Goal: Task Accomplishment & Management: Use online tool/utility

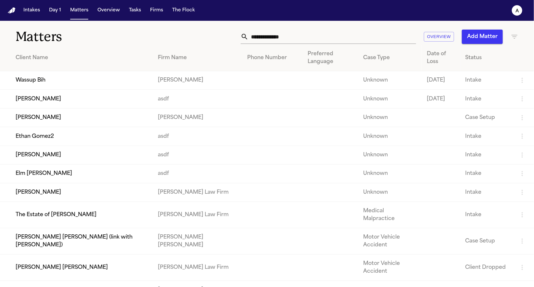
click at [113, 78] on td "Wassup Bih" at bounding box center [76, 80] width 153 height 19
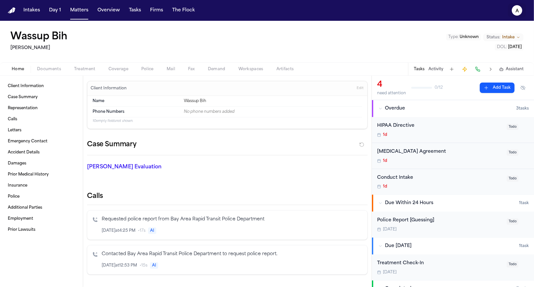
click at [510, 9] on button "a" at bounding box center [517, 10] width 18 height 14
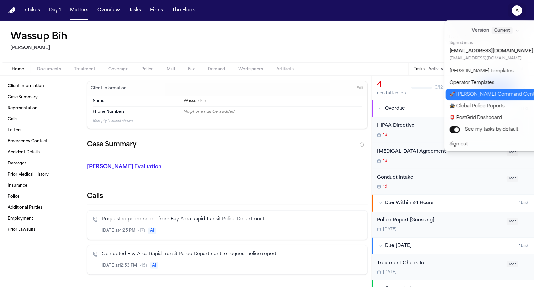
click at [489, 90] on button "🚀 Bland Command Center" at bounding box center [500, 95] width 108 height 12
select select "**"
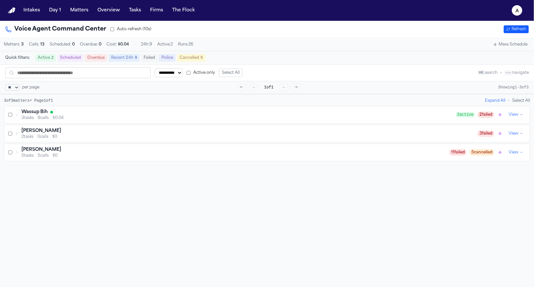
click at [75, 115] on div "Wassup Bih" at bounding box center [238, 112] width 435 height 7
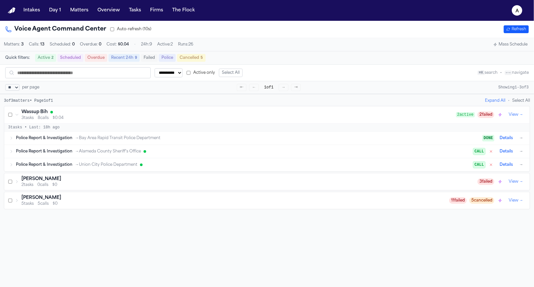
click at [300, 138] on div "Police Report & Investigation → Bay Area Rapid Transit Police Department" at bounding box center [249, 138] width 467 height 5
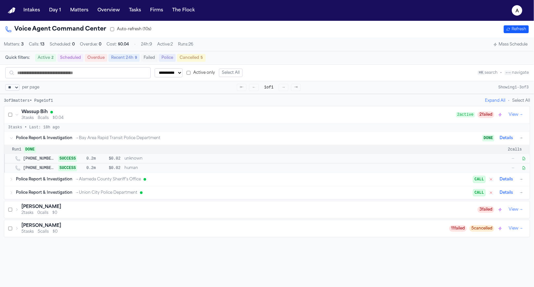
click at [270, 167] on div "+15103864489 SUCCESS 0.2m $0.02 human —" at bounding box center [275, 168] width 504 height 7
click at [261, 179] on div "Police Report & Investigation → Alameda County Sheriff’s Office" at bounding box center [245, 179] width 458 height 5
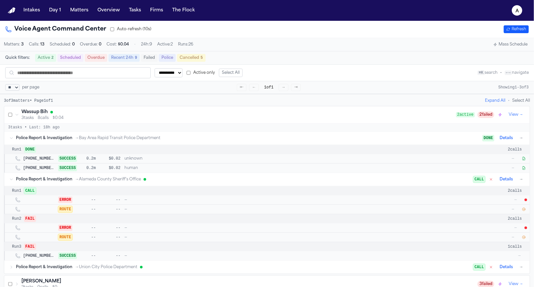
click at [523, 211] on icon "button" at bounding box center [524, 209] width 3 height 3
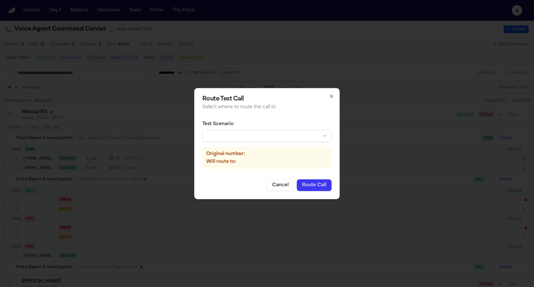
click at [258, 143] on div "Test Scenario Original number: Will route to:" at bounding box center [267, 145] width 129 height 59
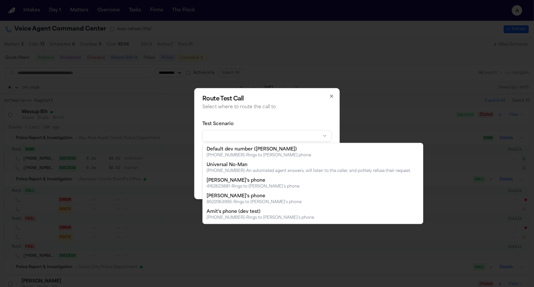
click at [259, 135] on body "**********" at bounding box center [267, 143] width 534 height 287
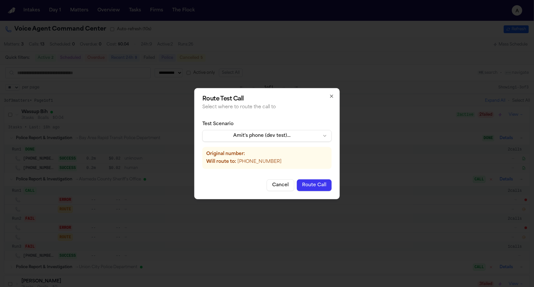
click at [313, 180] on button "Route Call" at bounding box center [314, 185] width 35 height 12
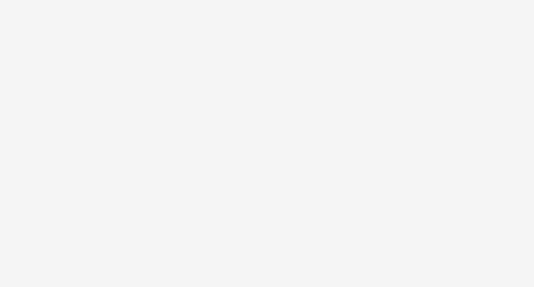
select select "**"
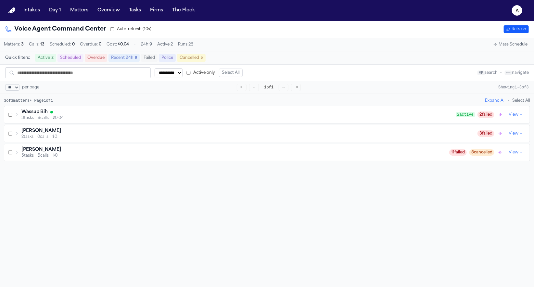
click at [37, 121] on div "3 tasks 8 calls $0.04" at bounding box center [238, 117] width 435 height 5
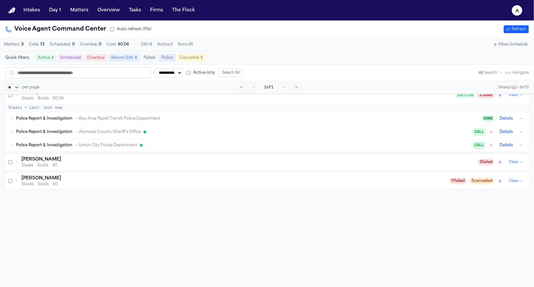
click at [34, 148] on span "Police Report & Investigation" at bounding box center [44, 145] width 57 height 5
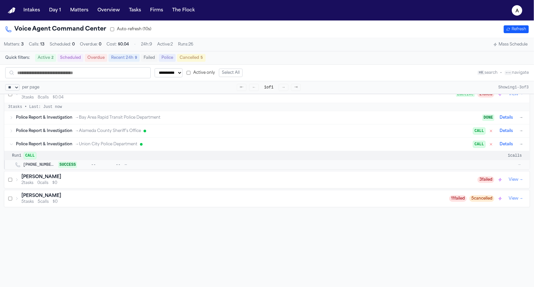
scroll to position [21, 0]
click at [20, 133] on span "Police Report & Investigation" at bounding box center [44, 130] width 57 height 5
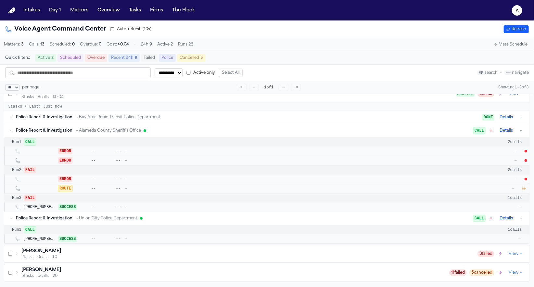
click at [507, 158] on div "ERROR -- -- — —" at bounding box center [267, 160] width 526 height 9
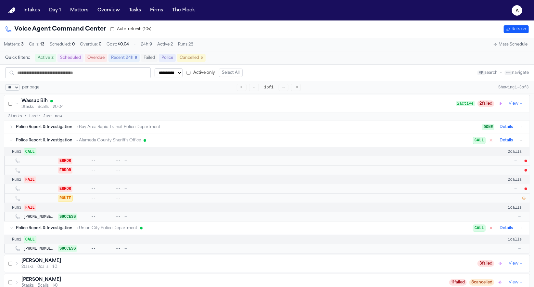
scroll to position [10, 0]
click at [402, 139] on div "Police Report & Investigation → Alameda County Sheriff’s Office CALL Details →" at bounding box center [267, 141] width 526 height 13
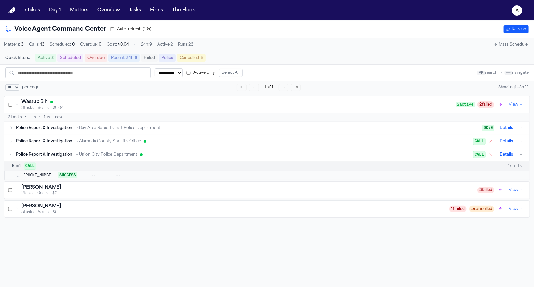
click at [394, 131] on div "Police Report & Investigation → Bay Area Rapid Transit Police Department" at bounding box center [249, 127] width 467 height 5
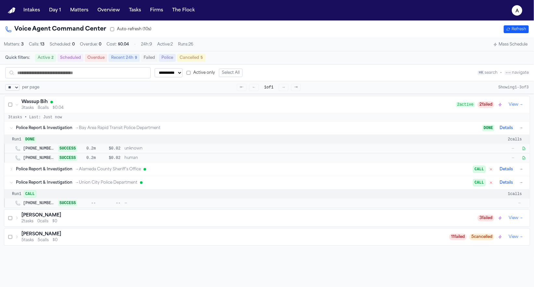
click at [522, 160] on icon "button" at bounding box center [524, 158] width 4 height 4
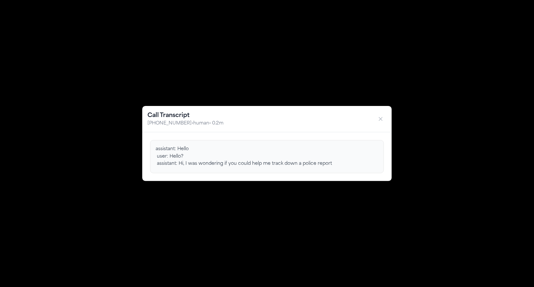
click at [330, 210] on div "Call Transcript +15103864489 • human • 0.2m assistant: Hello user: Hello? assis…" at bounding box center [267, 143] width 534 height 287
click at [379, 116] on icon "button" at bounding box center [381, 119] width 7 height 7
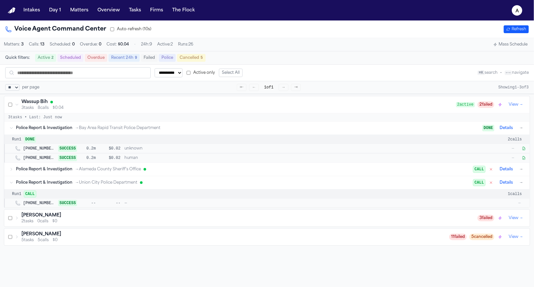
click at [509, 132] on button "Details" at bounding box center [506, 128] width 19 height 8
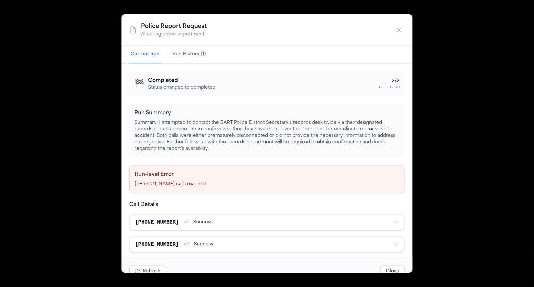
click at [483, 133] on div "Police Report Request AI calling police department Current Run Run History (1) …" at bounding box center [267, 143] width 534 height 287
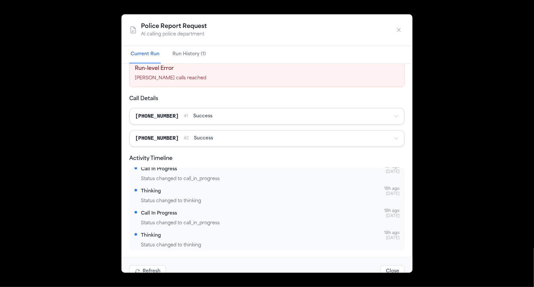
scroll to position [144, 0]
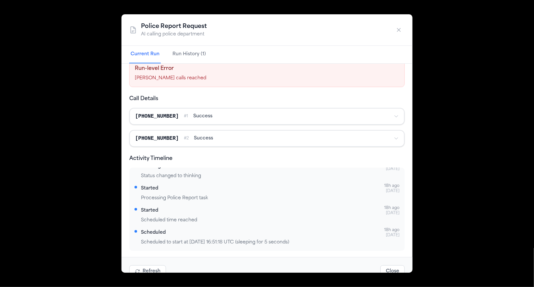
click at [191, 54] on button "Run History (1)" at bounding box center [189, 55] width 36 height 18
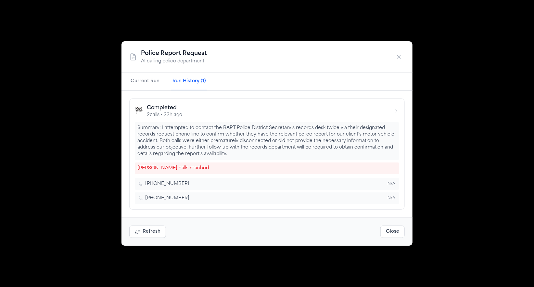
click at [368, 226] on div "Refresh Close" at bounding box center [267, 231] width 291 height 28
click at [394, 219] on div "Refresh Close" at bounding box center [267, 231] width 291 height 28
click at [394, 233] on button "Close" at bounding box center [393, 232] width 24 height 12
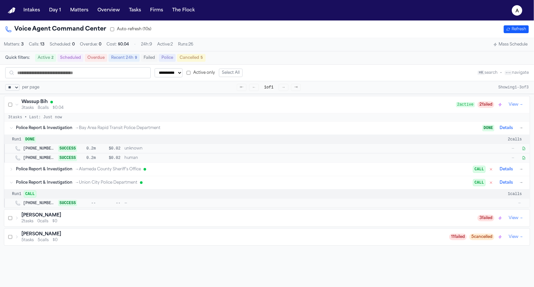
click at [518, 109] on button "View →" at bounding box center [516, 105] width 20 height 8
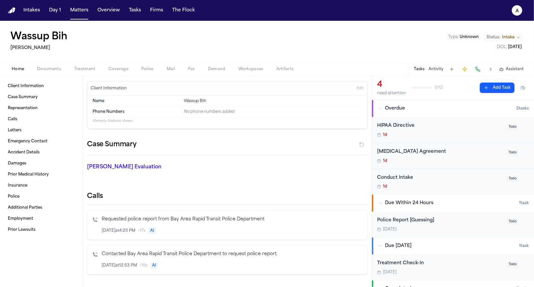
select select "**"
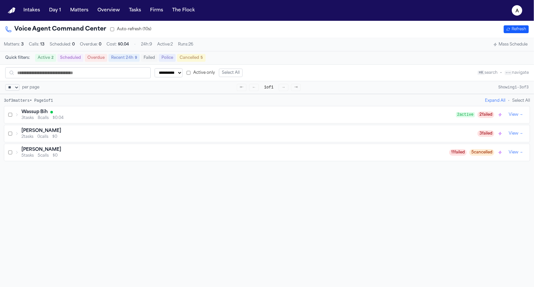
click at [113, 110] on div "Wassup Bih 3 tasks 8 calls $0.04 2 active 2 failed View →" at bounding box center [267, 114] width 526 height 17
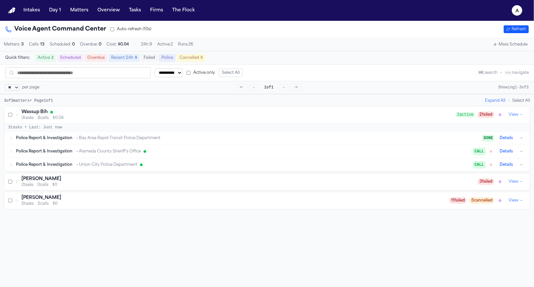
click at [518, 140] on button "→" at bounding box center [521, 138] width 7 height 7
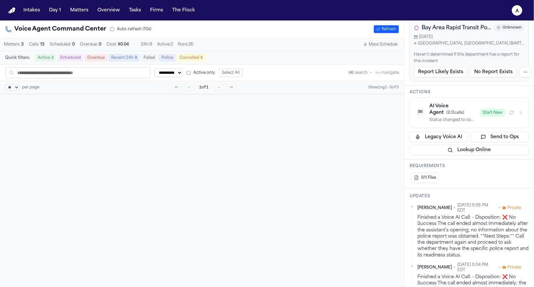
scroll to position [173, 0]
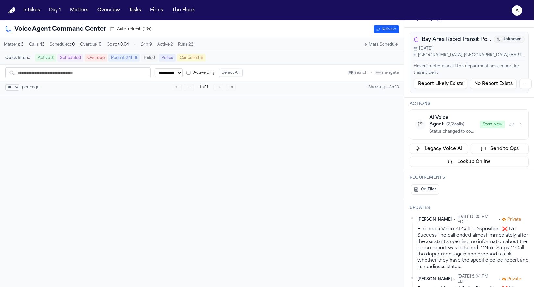
click at [442, 117] on div "AI Voice Agent ( 2 / 2 calls)" at bounding box center [453, 121] width 47 height 13
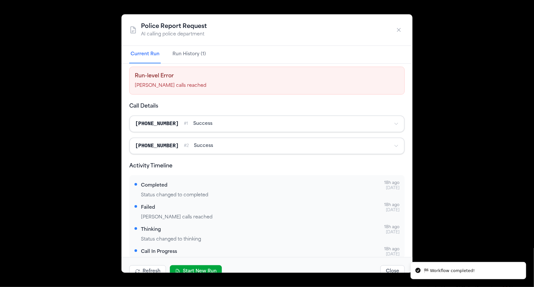
scroll to position [106, 0]
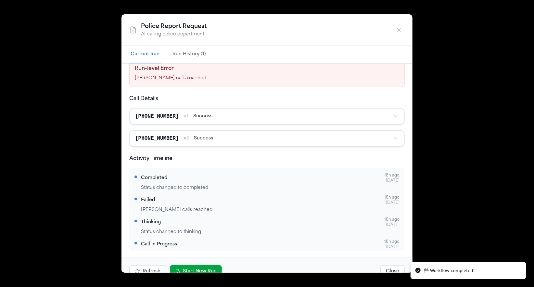
click at [205, 268] on button "Start New Run" at bounding box center [196, 271] width 52 height 12
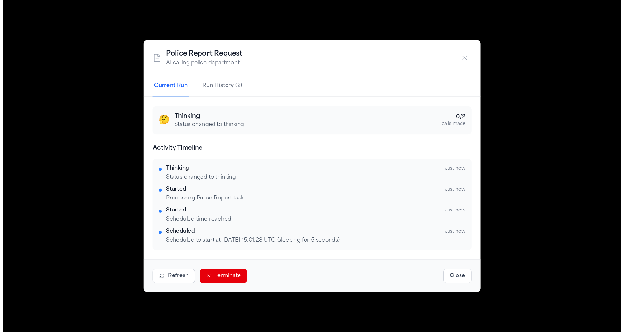
scroll to position [173, 0]
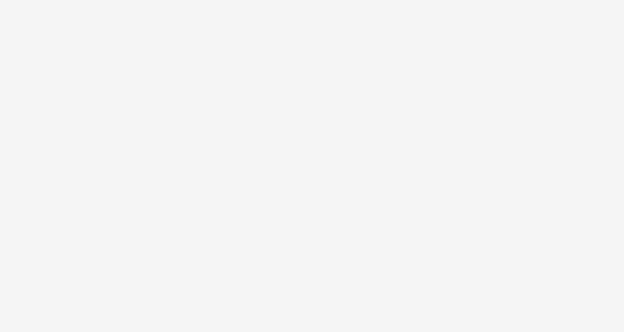
select select "**"
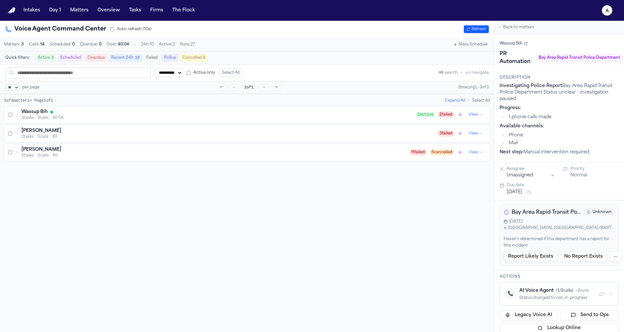
click at [342, 112] on div "Wassup Bih" at bounding box center [218, 112] width 395 height 7
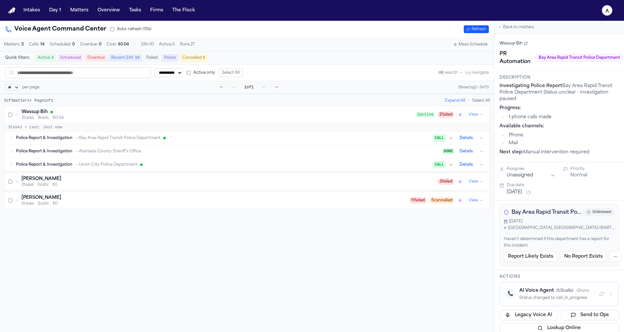
click at [330, 138] on div "Police Report & Investigation → Bay Area Rapid Transit Police Department" at bounding box center [224, 138] width 417 height 5
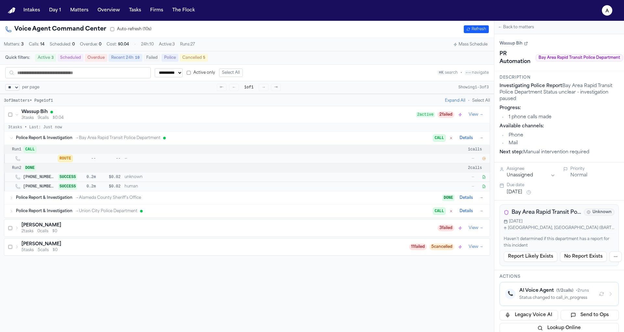
click at [483, 158] on icon "button" at bounding box center [484, 159] width 4 height 4
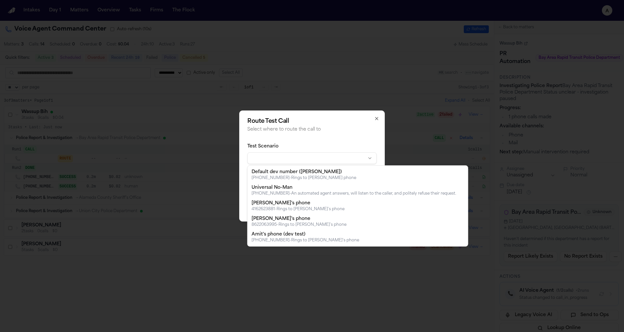
click at [330, 154] on body "**********" at bounding box center [312, 166] width 624 height 332
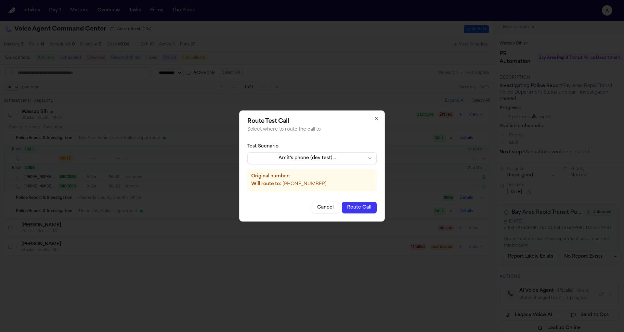
click at [363, 212] on button "Route Call" at bounding box center [359, 208] width 35 height 12
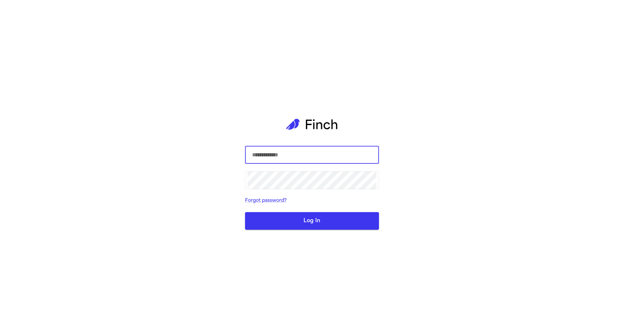
select select "**"
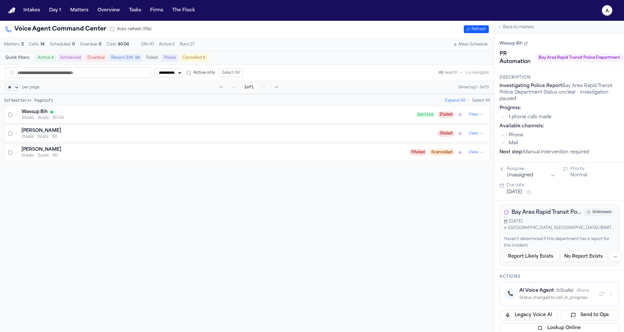
click at [400, 120] on div "3 tasks 9 calls $0.04" at bounding box center [218, 117] width 395 height 5
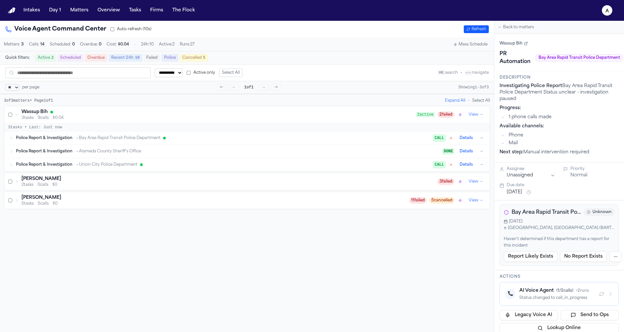
click at [350, 142] on div "Police Report & Investigation → Bay Area Rapid Transit Police Department CALL D…" at bounding box center [247, 138] width 486 height 13
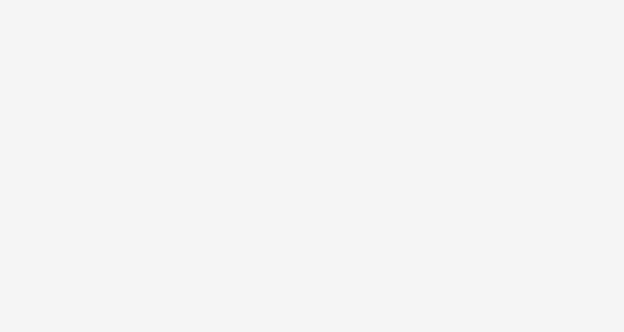
select select "**"
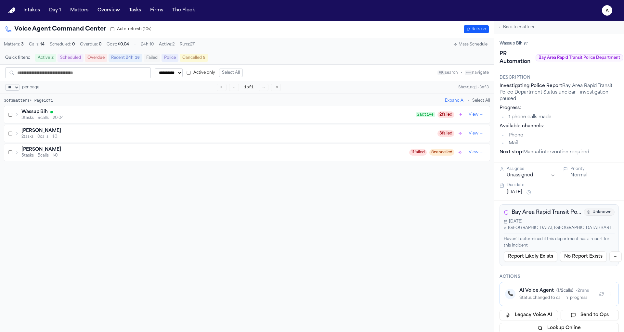
click at [86, 122] on div "Wassup Bih 3 tasks 9 calls $0.04 2 active 2 failed View →" at bounding box center [247, 114] width 486 height 17
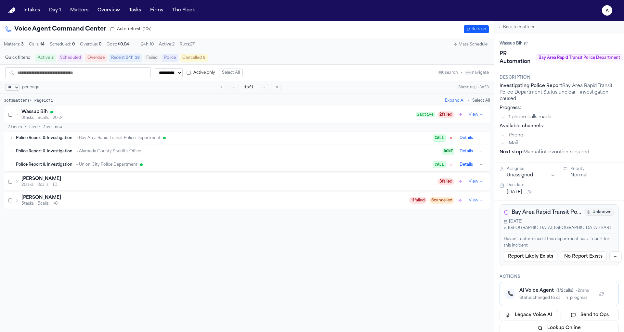
click at [83, 135] on div "Police Report & Investigation → Bay Area Rapid Transit Police Department CALL D…" at bounding box center [250, 138] width 469 height 8
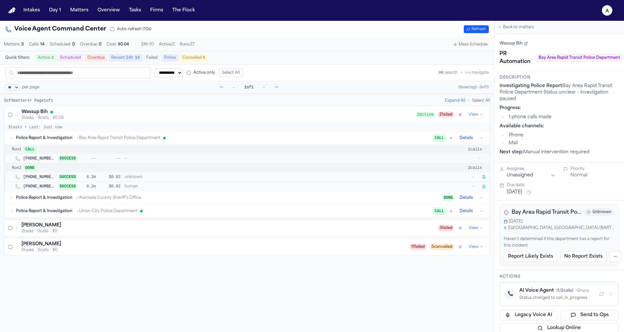
click at [82, 157] on span "--" at bounding box center [88, 158] width 16 height 5
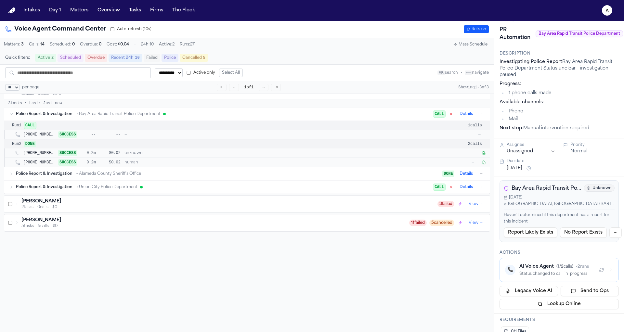
scroll to position [38, 0]
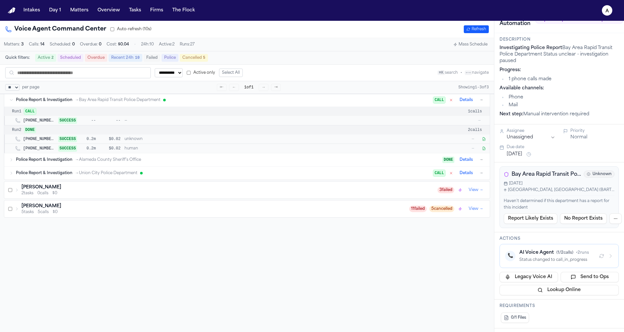
click at [532, 258] on div "Status changed to call_in_progress" at bounding box center [556, 259] width 74 height 5
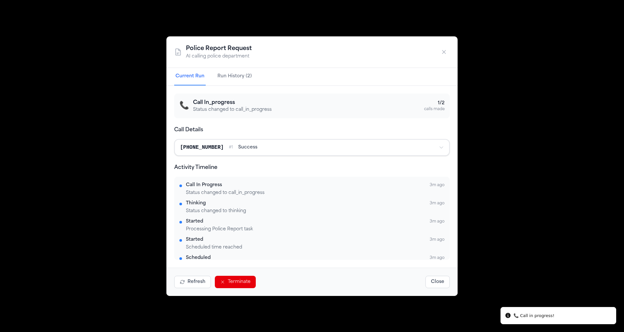
click at [233, 282] on button "Terminate" at bounding box center [235, 282] width 41 height 12
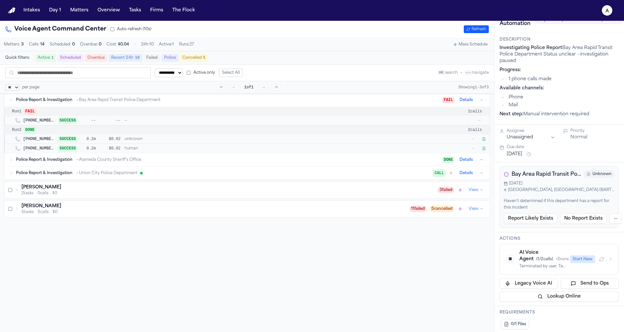
click at [537, 253] on div "AI Voice Agent ( 1 / 2 calls) • 2 runs" at bounding box center [542, 256] width 47 height 13
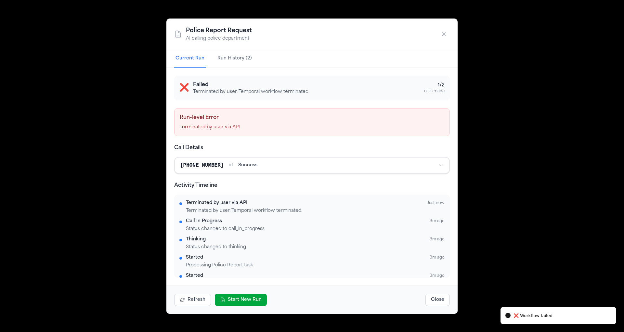
click at [245, 294] on button "Start New Run" at bounding box center [241, 300] width 52 height 12
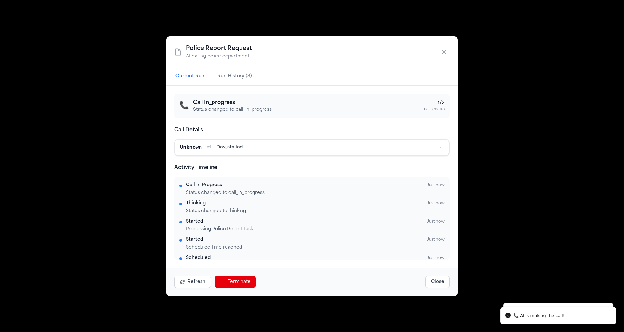
click at [430, 282] on button "Close" at bounding box center [437, 282] width 24 height 12
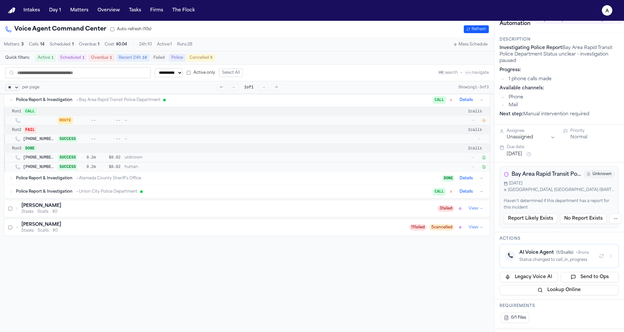
click at [485, 121] on icon "button" at bounding box center [484, 121] width 4 height 4
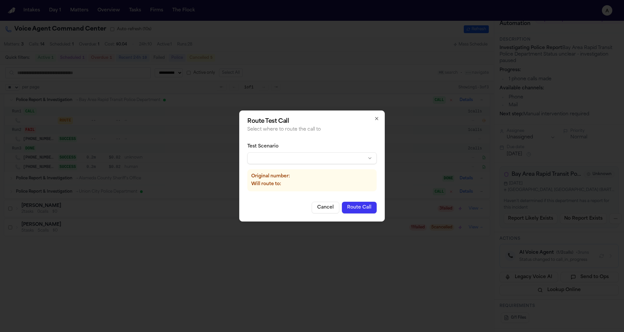
click at [302, 158] on body "**********" at bounding box center [312, 166] width 624 height 332
click at [359, 208] on button "Route Call" at bounding box center [359, 208] width 35 height 12
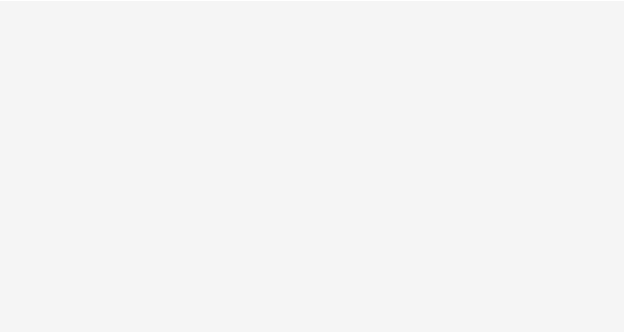
select select "**"
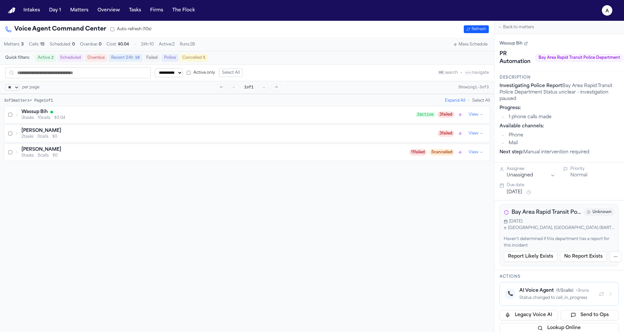
click at [368, 121] on div "Wassup Bih 3 tasks 10 calls $0.04 2 active 3 failed View →" at bounding box center [247, 114] width 486 height 17
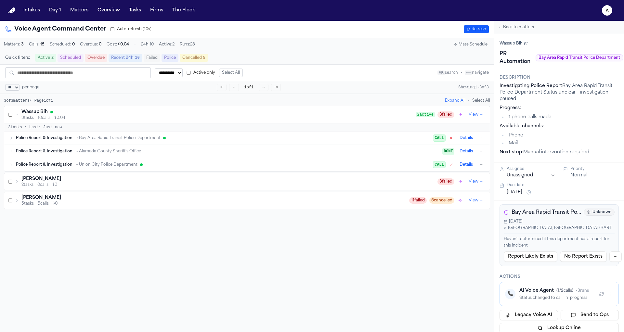
click at [352, 141] on div "Police Report & Investigation → Bay Area Rapid Transit Police Department CALL D…" at bounding box center [250, 138] width 469 height 8
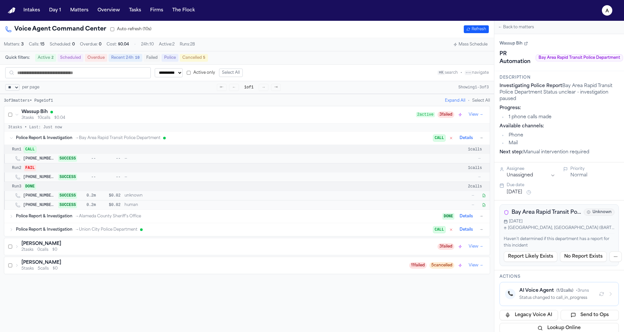
click at [340, 157] on span "—" at bounding box center [290, 158] width 332 height 5
click at [552, 293] on div "AI Voice Agent ( 1 / 2 calls) • 3 runs" at bounding box center [556, 291] width 74 height 7
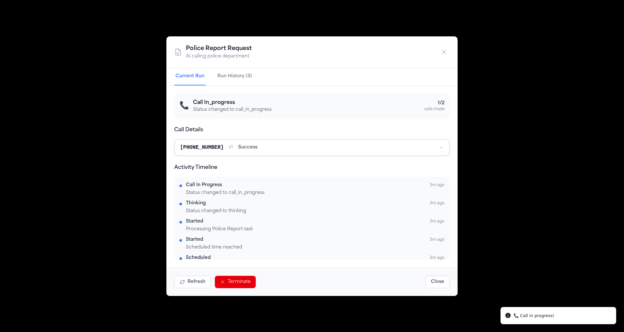
click at [240, 281] on button "Terminate" at bounding box center [235, 282] width 41 height 12
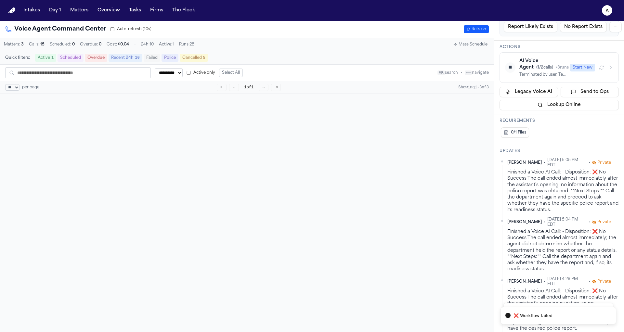
scroll to position [224, 0]
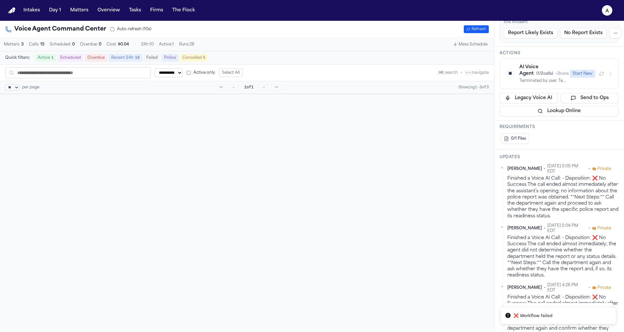
click at [577, 73] on button "Start New" at bounding box center [582, 74] width 25 height 8
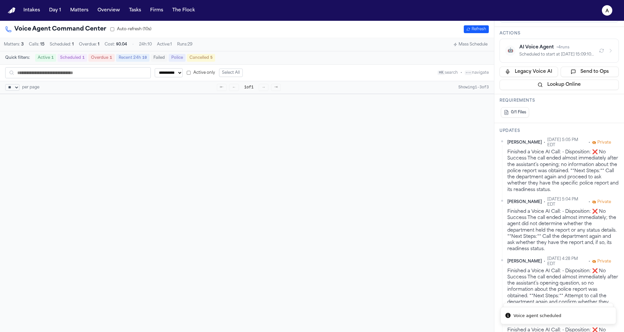
scroll to position [0, 0]
